Goal: Information Seeking & Learning: Learn about a topic

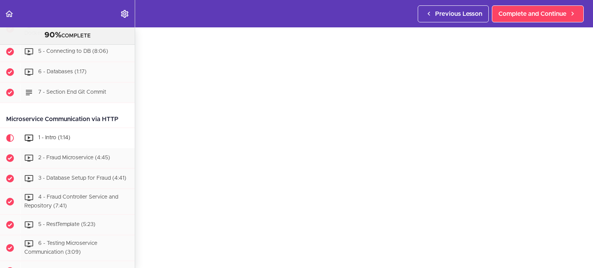
scroll to position [425, 0]
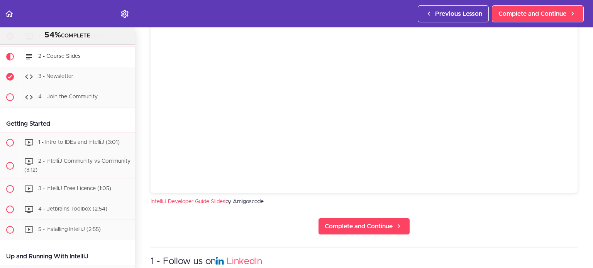
scroll to position [154, 0]
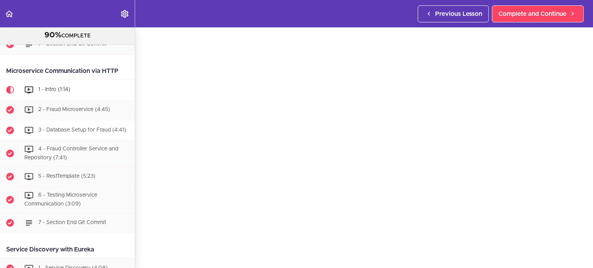
scroll to position [450, 0]
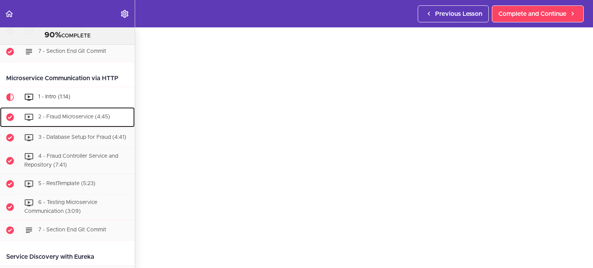
click at [68, 115] on span "2 - Fraud Microservice (4:45)" at bounding box center [74, 117] width 72 height 5
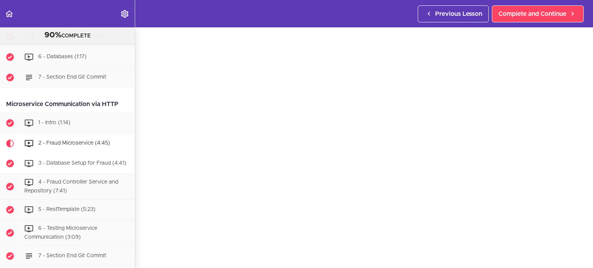
scroll to position [425, 0]
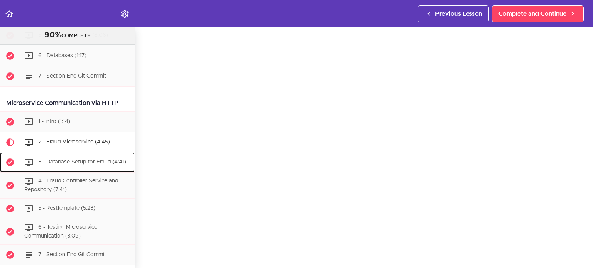
click at [66, 156] on div "3 - Database Setup for Fraud (4:41)" at bounding box center [77, 162] width 115 height 17
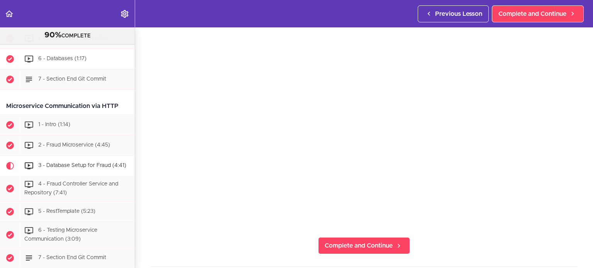
scroll to position [425, 0]
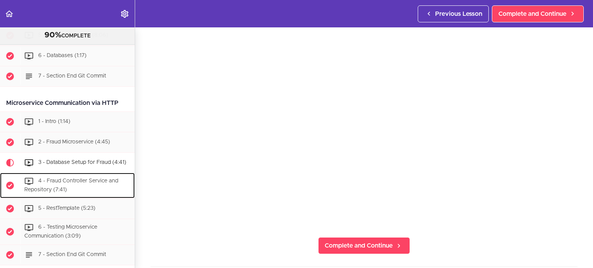
click at [51, 181] on span "4 - Fraud Controller Service and Repository (7:41)" at bounding box center [71, 186] width 94 height 14
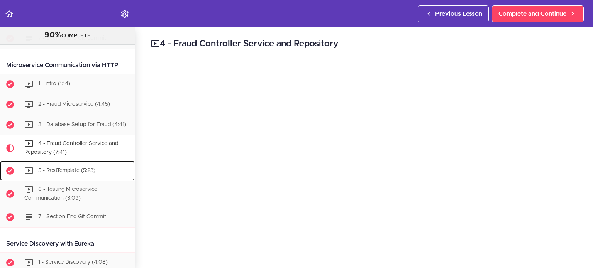
click at [63, 170] on span "5 - RestTemplate (5:23)" at bounding box center [66, 170] width 57 height 5
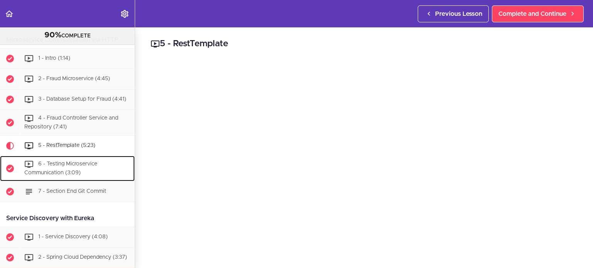
click at [54, 168] on span "6 - Testing Microservice Communication (3:09)" at bounding box center [60, 168] width 73 height 14
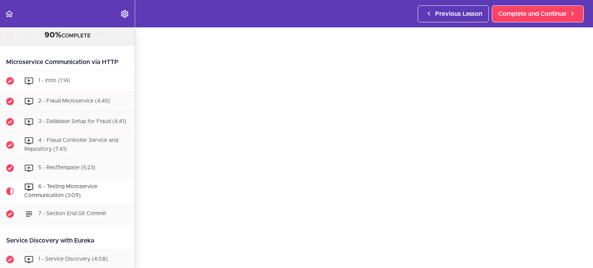
scroll to position [470, 0]
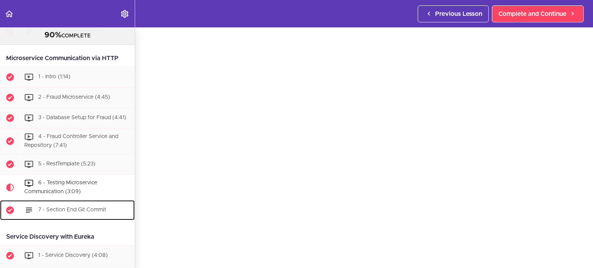
click at [80, 207] on span "7 - Section End Git Commit" at bounding box center [72, 209] width 68 height 5
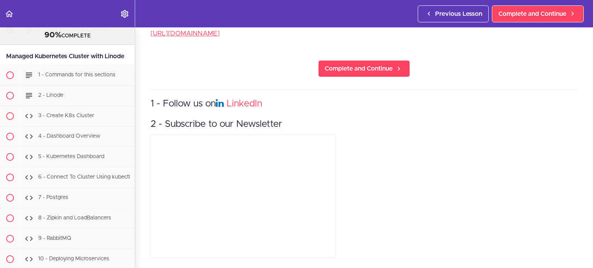
scroll to position [3277, 0]
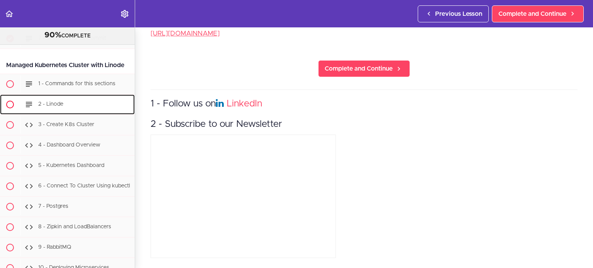
click at [83, 113] on div "2 - Linode" at bounding box center [77, 104] width 115 height 17
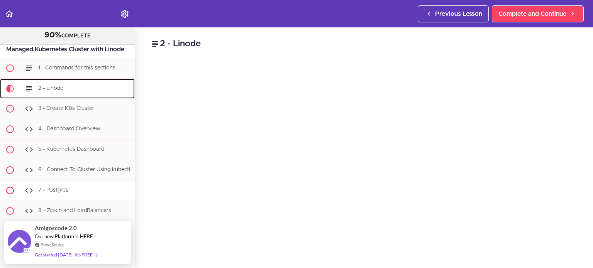
scroll to position [3291, 0]
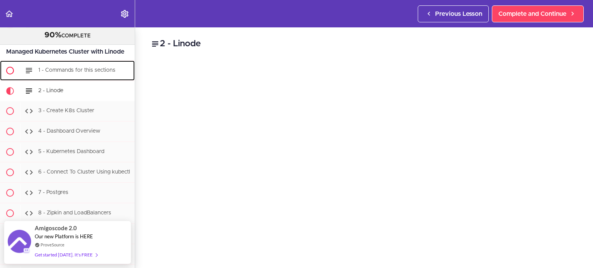
click at [76, 73] on span "1 - Commands for this sections" at bounding box center [76, 70] width 77 height 5
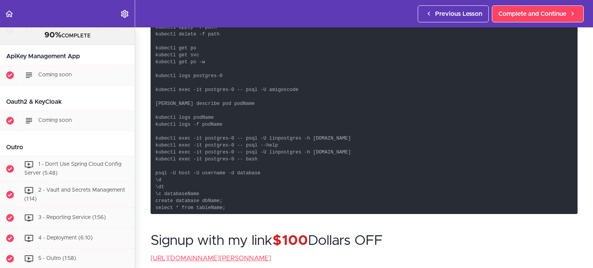
scroll to position [4426, 0]
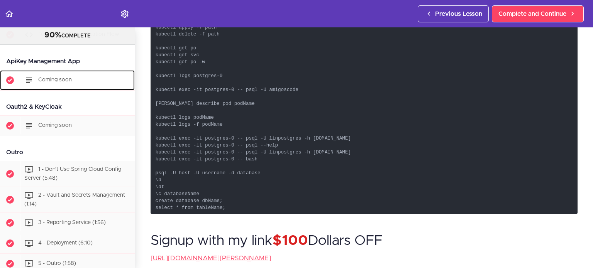
click at [89, 89] on div "Coming soon" at bounding box center [77, 80] width 115 height 17
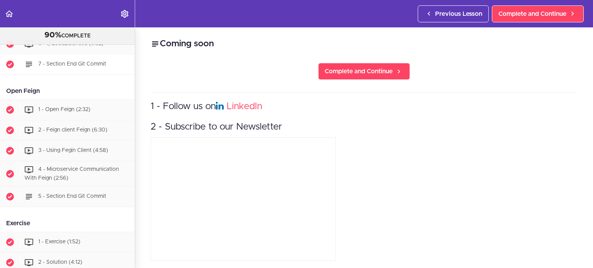
scroll to position [825, 0]
